Goal: Task Accomplishment & Management: Manage account settings

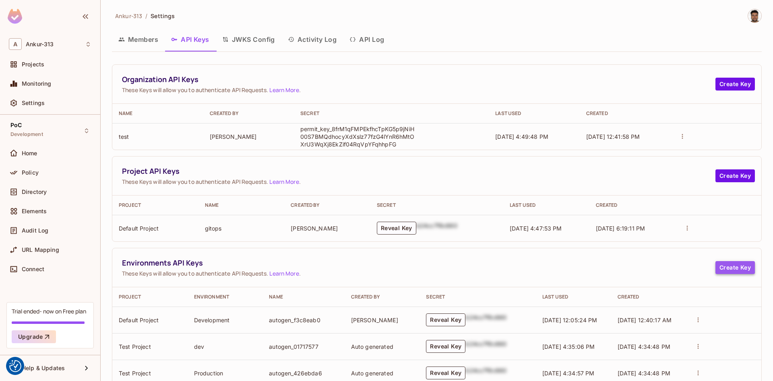
click at [742, 270] on button "Create Key" at bounding box center [734, 267] width 39 height 13
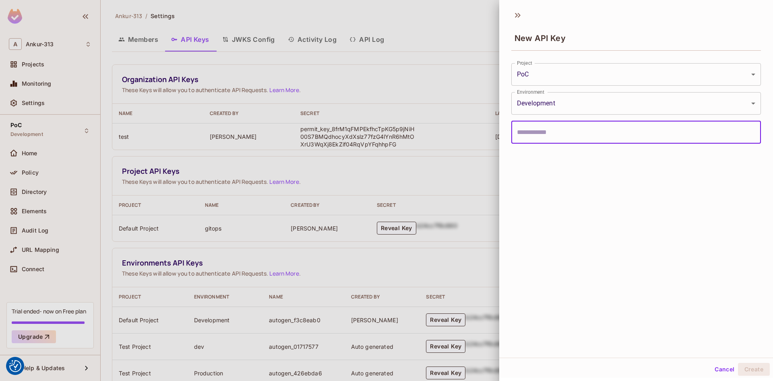
click at [731, 372] on button "Cancel" at bounding box center [724, 369] width 26 height 13
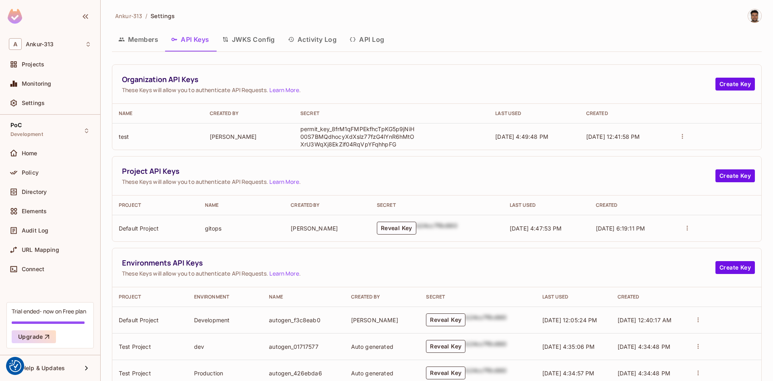
scroll to position [156, 0]
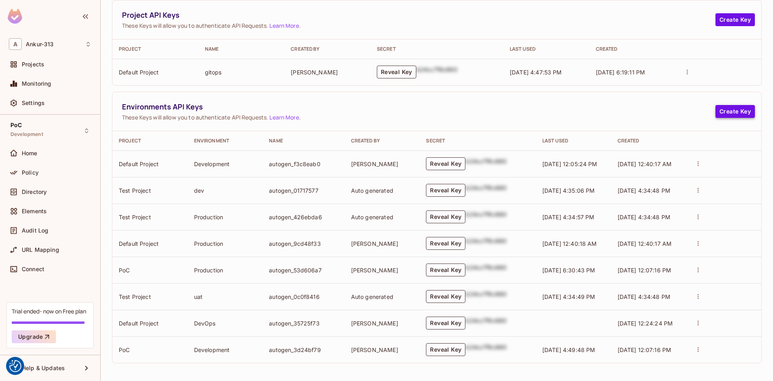
click at [734, 114] on button "Create Key" at bounding box center [734, 111] width 39 height 13
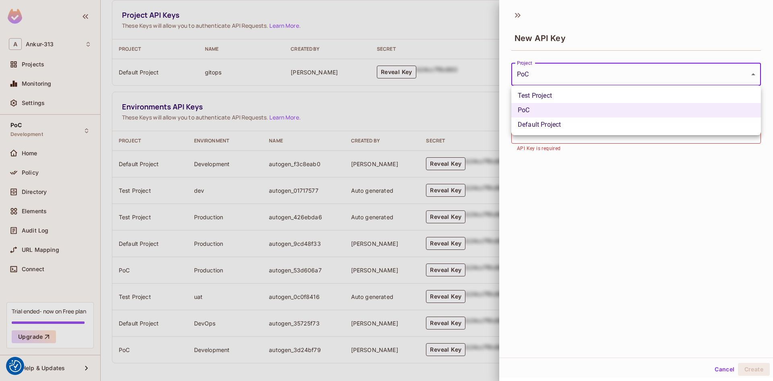
click at [544, 76] on body "We use cookies to enhance your browsing experience, serve personalized ads or c…" at bounding box center [386, 190] width 773 height 381
click at [544, 76] on div at bounding box center [386, 190] width 773 height 381
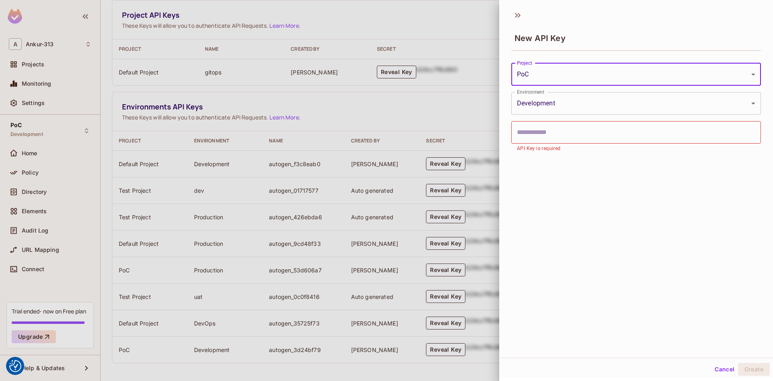
click at [544, 76] on body "We use cookies to enhance your browsing experience, serve personalized ads or c…" at bounding box center [386, 190] width 773 height 381
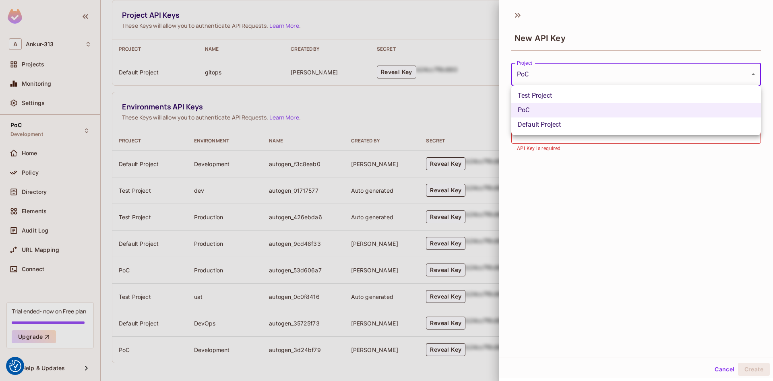
click at [412, 121] on div at bounding box center [386, 190] width 773 height 381
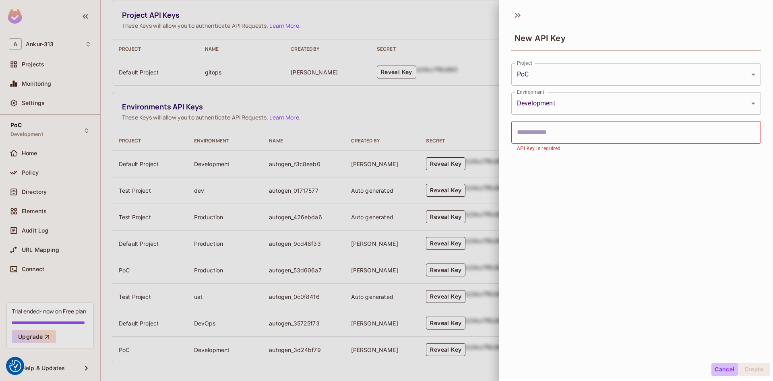
click at [718, 373] on button "Cancel" at bounding box center [724, 369] width 26 height 13
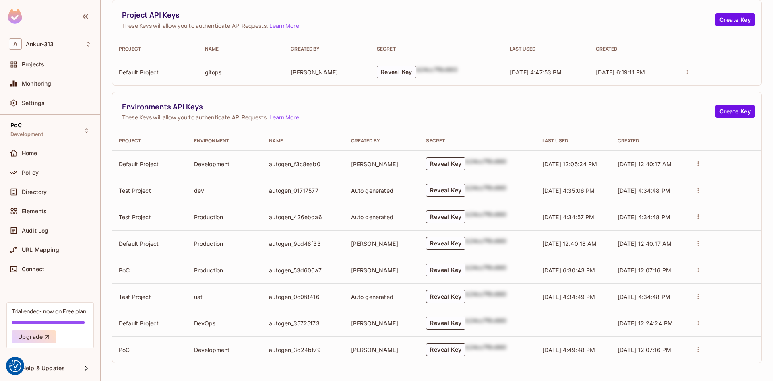
click at [702, 164] on button "actions" at bounding box center [697, 163] width 11 height 11
click at [675, 114] on div at bounding box center [386, 190] width 773 height 381
click at [737, 114] on button "Create Key" at bounding box center [734, 111] width 39 height 13
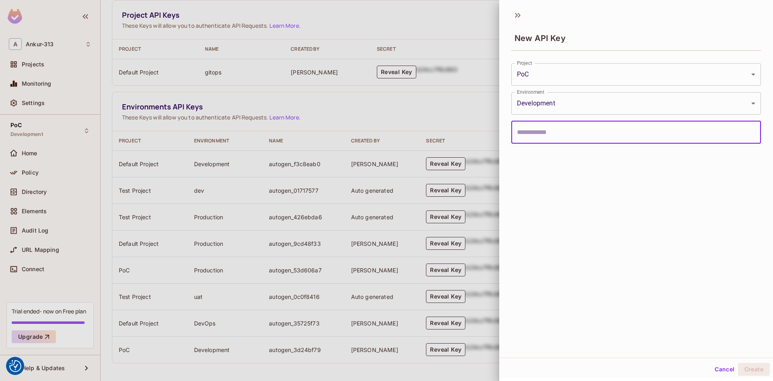
click at [551, 75] on body "We use cookies to enhance your browsing experience, serve personalized ads or c…" at bounding box center [386, 190] width 773 height 381
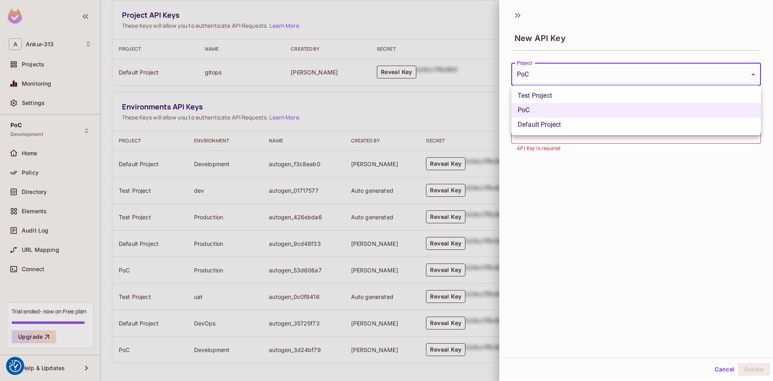
click at [532, 124] on li "Default Project" at bounding box center [636, 125] width 250 height 14
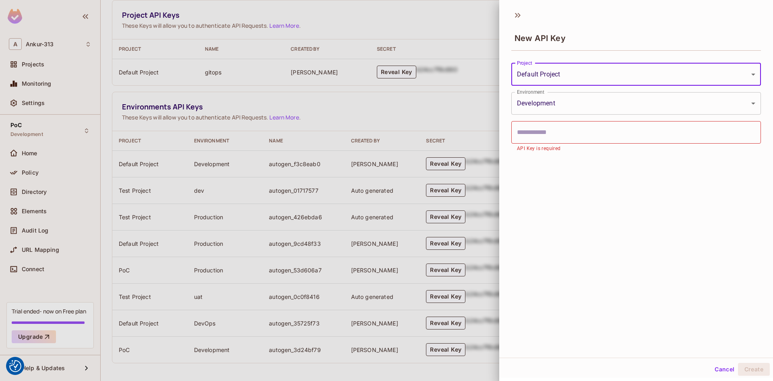
type input "**********"
click at [536, 106] on body "We use cookies to enhance your browsing experience, serve personalized ads or c…" at bounding box center [386, 190] width 773 height 381
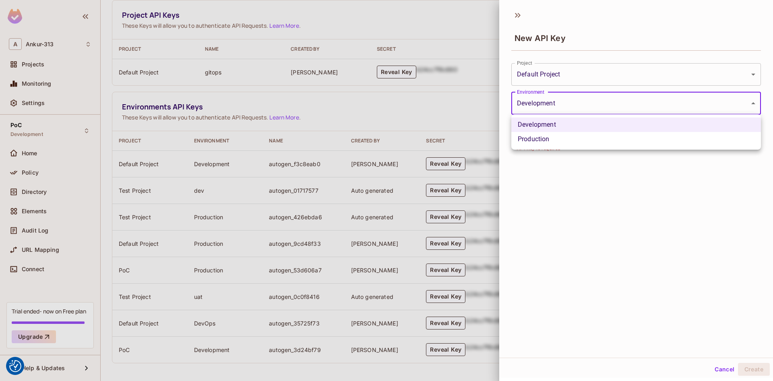
click at [570, 77] on div at bounding box center [386, 190] width 773 height 381
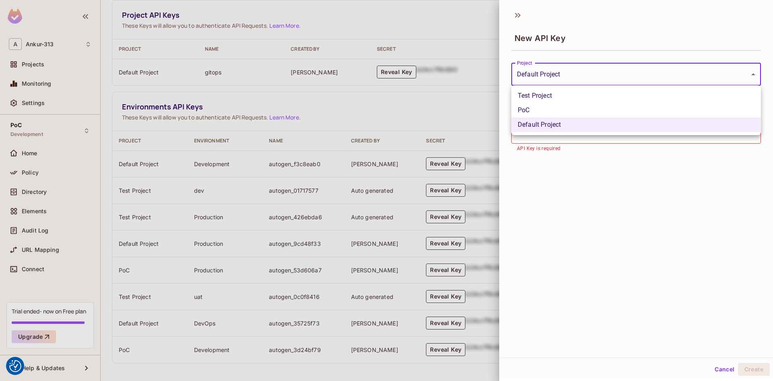
click at [570, 77] on body "We use cookies to enhance your browsing experience, serve personalized ads or c…" at bounding box center [386, 190] width 773 height 381
click at [570, 77] on div at bounding box center [386, 190] width 773 height 381
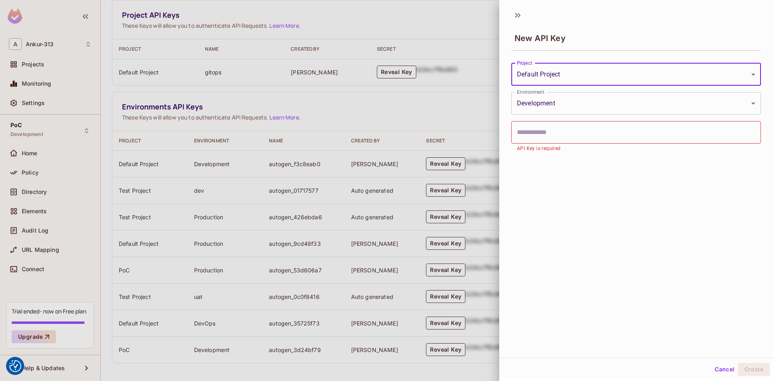
click at [549, 104] on body "We use cookies to enhance your browsing experience, serve personalized ads or c…" at bounding box center [386, 190] width 773 height 381
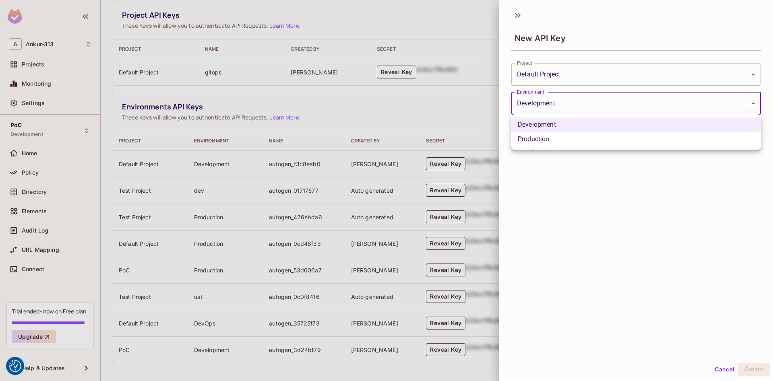
click at [541, 140] on li "Production" at bounding box center [636, 139] width 250 height 14
type input "**********"
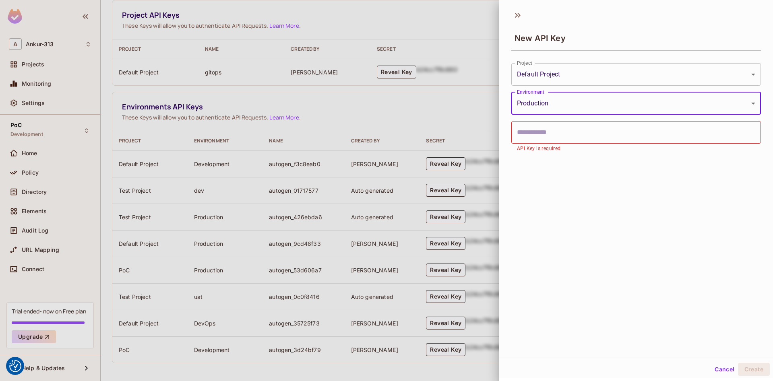
click at [546, 134] on input "text" at bounding box center [636, 132] width 250 height 23
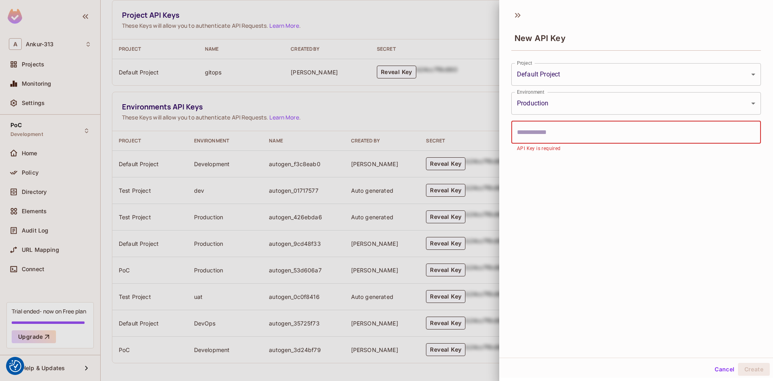
type input "**********"
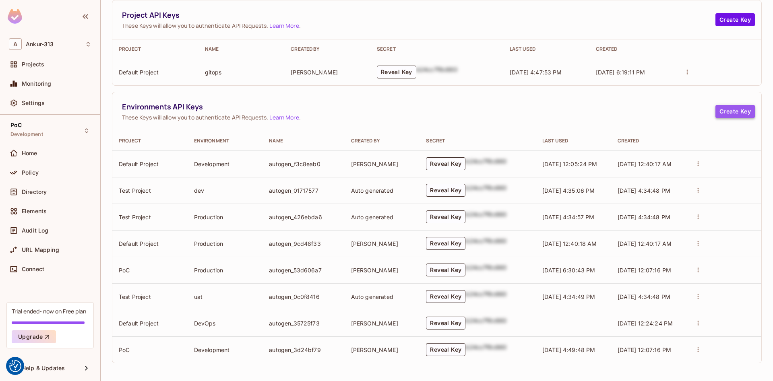
click at [740, 112] on button "Create Key" at bounding box center [734, 111] width 39 height 13
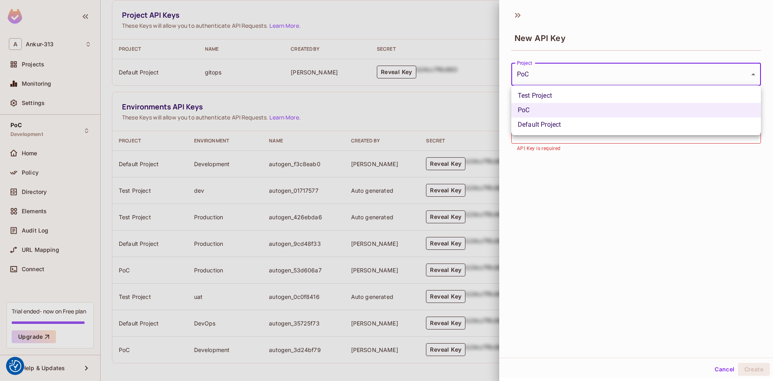
click at [541, 66] on body "We use cookies to enhance your browsing experience, serve personalized ads or c…" at bounding box center [386, 190] width 773 height 381
click at [537, 127] on li "Default Project" at bounding box center [636, 125] width 250 height 14
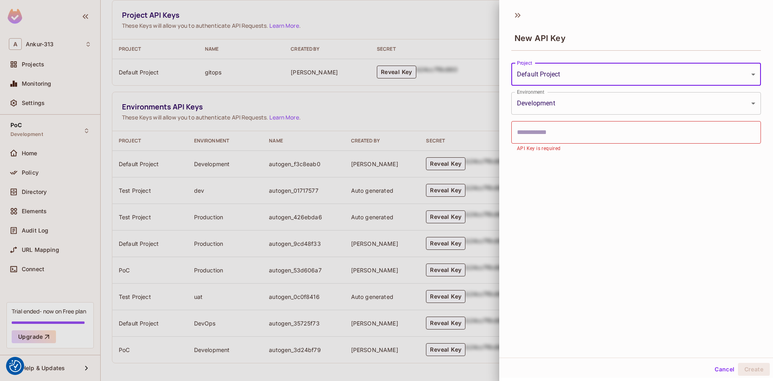
click at [545, 81] on body "We use cookies to enhance your browsing experience, serve personalized ads or c…" at bounding box center [386, 190] width 773 height 381
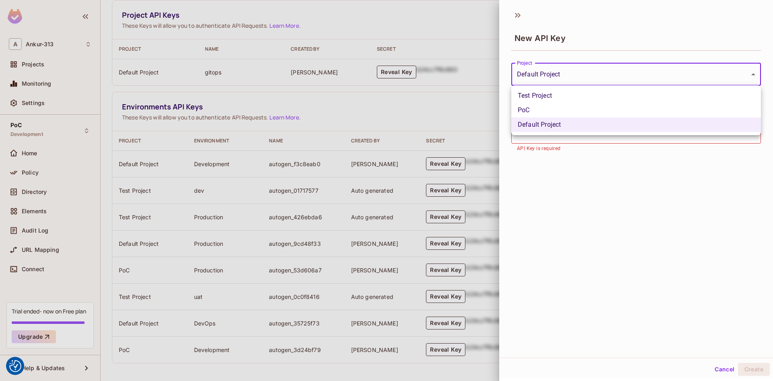
click at [540, 96] on li "Test Project" at bounding box center [636, 96] width 250 height 14
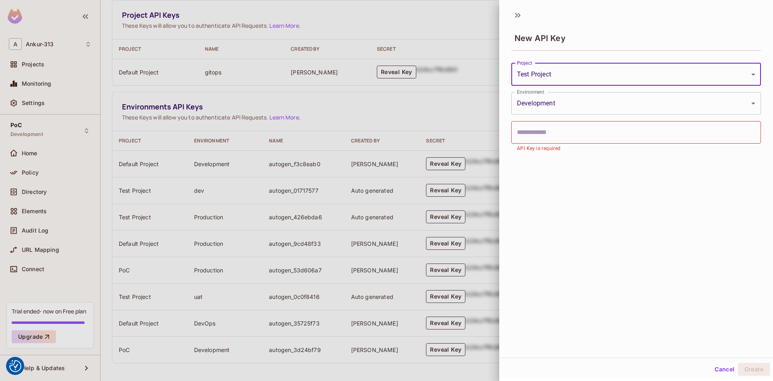
click at [541, 111] on body "We use cookies to enhance your browsing experience, serve personalized ads or c…" at bounding box center [386, 190] width 773 height 381
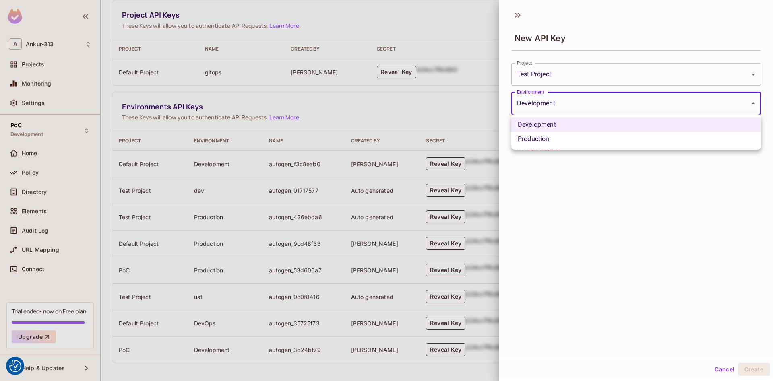
click at [540, 106] on div at bounding box center [386, 190] width 773 height 381
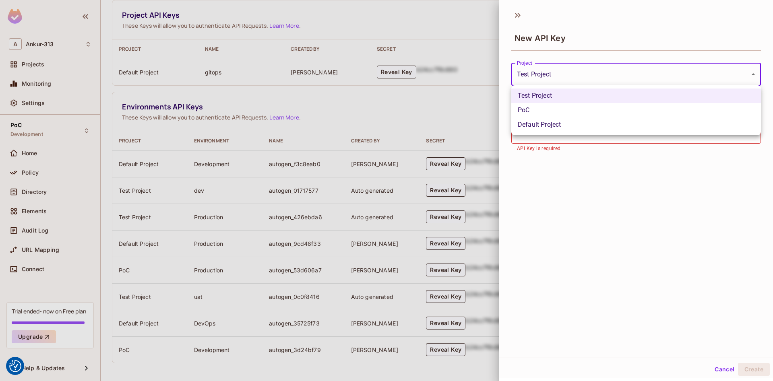
click at [541, 77] on body "We use cookies to enhance your browsing experience, serve personalized ads or c…" at bounding box center [386, 190] width 773 height 381
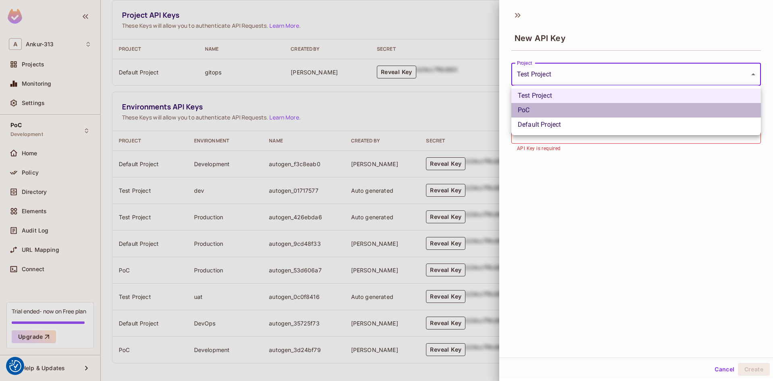
click at [541, 111] on li "PoC" at bounding box center [636, 110] width 250 height 14
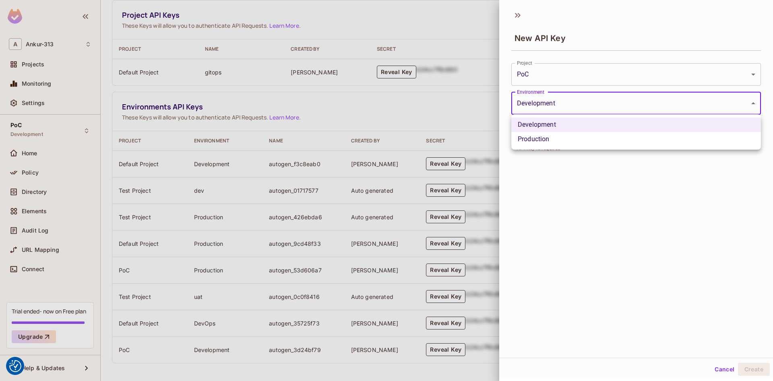
click at [542, 99] on body "We use cookies to enhance your browsing experience, serve personalized ads or c…" at bounding box center [386, 190] width 773 height 381
click at [542, 103] on div at bounding box center [386, 190] width 773 height 381
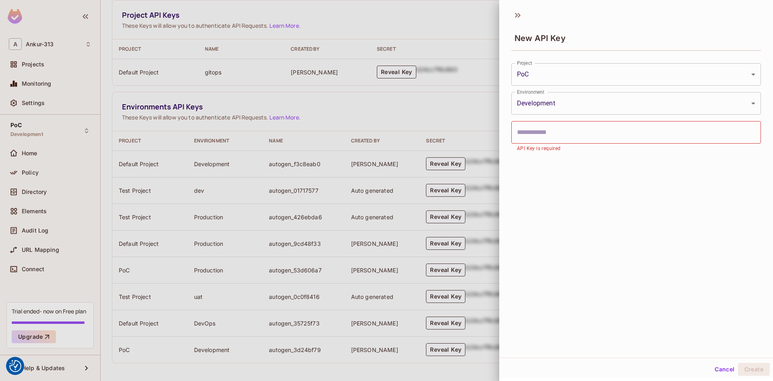
click at [541, 77] on body "We use cookies to enhance your browsing experience, serve personalized ads or c…" at bounding box center [386, 190] width 773 height 381
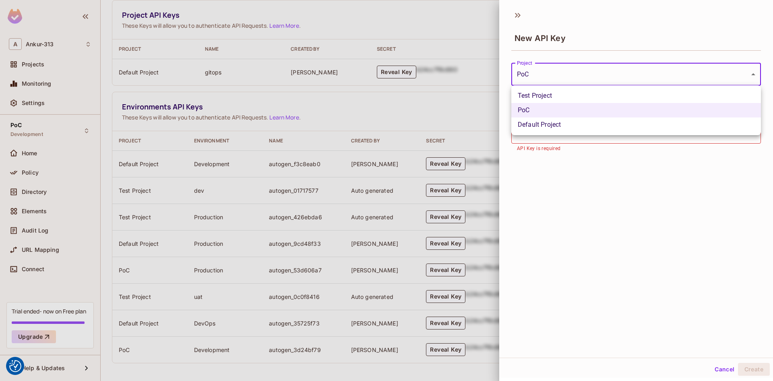
click at [532, 125] on li "Default Project" at bounding box center [636, 125] width 250 height 14
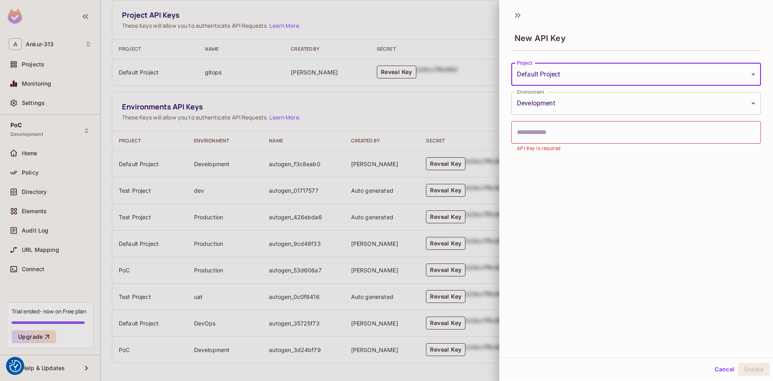
click at [538, 103] on body "We use cookies to enhance your browsing experience, serve personalized ads or c…" at bounding box center [386, 190] width 773 height 381
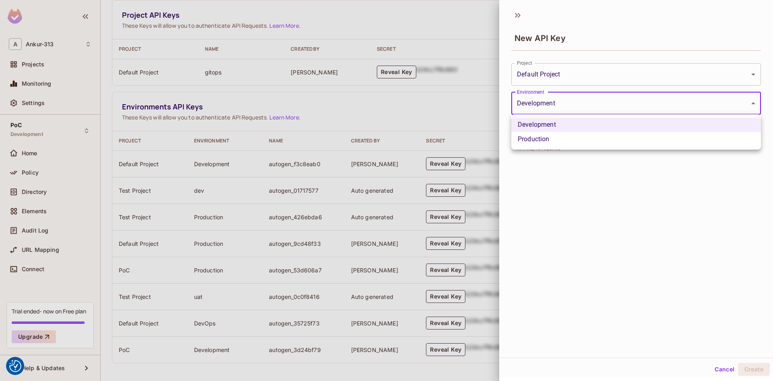
click at [538, 103] on div at bounding box center [386, 190] width 773 height 381
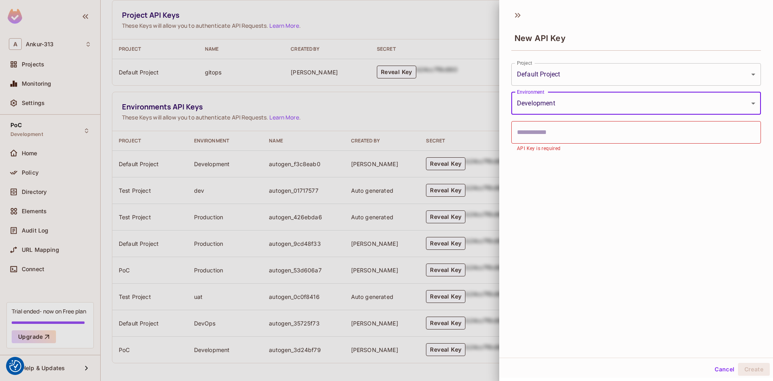
click at [539, 74] on div at bounding box center [386, 190] width 773 height 381
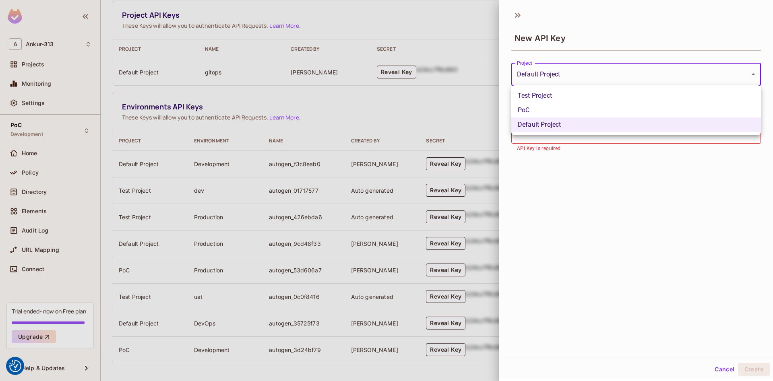
click at [540, 74] on body "We use cookies to enhance your browsing experience, serve personalized ads or c…" at bounding box center [386, 190] width 773 height 381
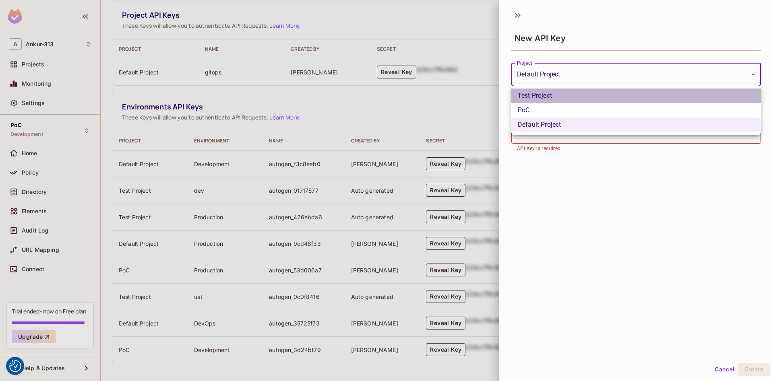
click at [534, 98] on li "Test Project" at bounding box center [636, 96] width 250 height 14
type input "**********"
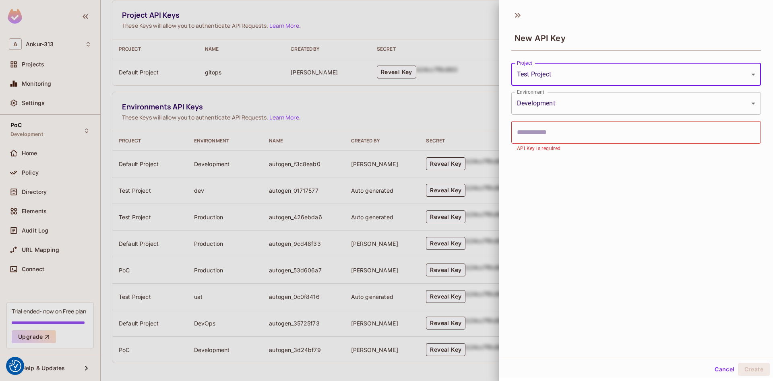
click at [539, 105] on body "We use cookies to enhance your browsing experience, serve personalized ads or c…" at bounding box center [386, 190] width 773 height 381
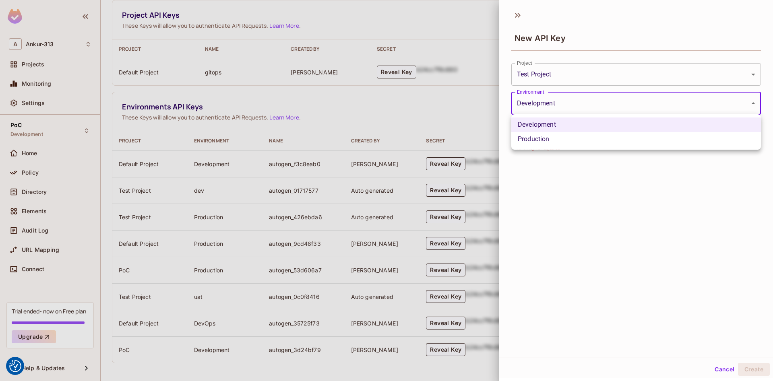
click at [533, 137] on li "Production" at bounding box center [636, 139] width 250 height 14
type input "**********"
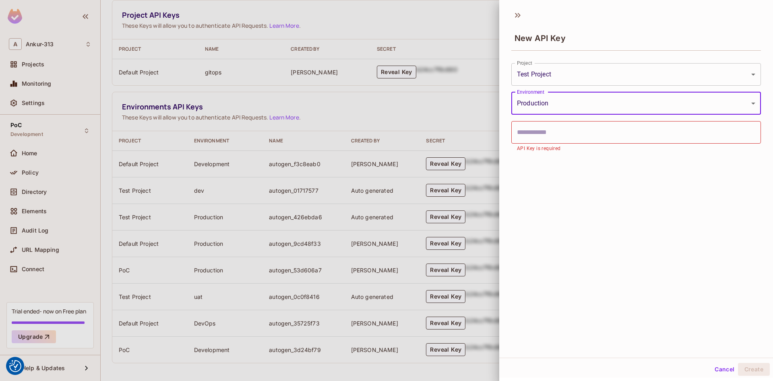
click at [532, 132] on input "text" at bounding box center [636, 132] width 250 height 23
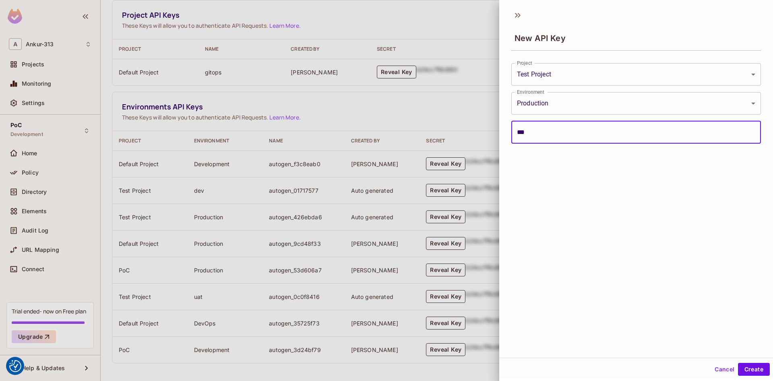
type input "****"
click at [745, 369] on button "Create" at bounding box center [754, 369] width 32 height 13
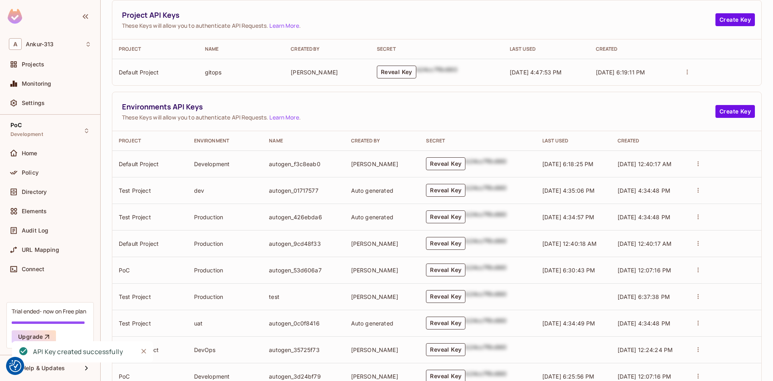
scroll to position [183, 0]
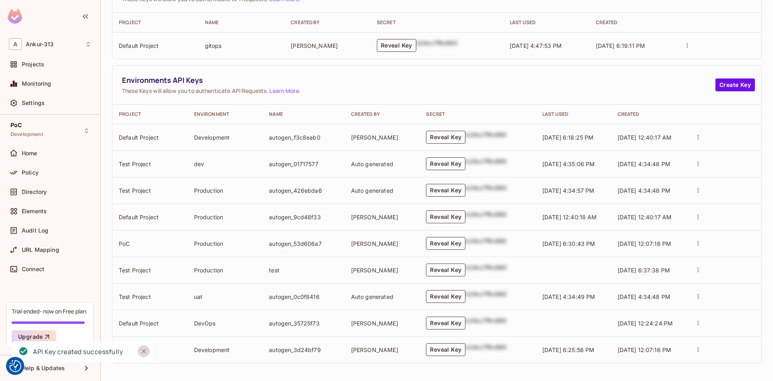
click at [144, 351] on icon "Close" at bounding box center [143, 351] width 5 height 5
click at [697, 272] on icon "actions" at bounding box center [697, 269] width 7 height 7
click at [622, 74] on div at bounding box center [386, 190] width 773 height 381
click at [729, 90] on button "Create Key" at bounding box center [734, 84] width 39 height 13
click at [319, 253] on td "autogen_53d606a7" at bounding box center [303, 243] width 82 height 27
